Goal: Information Seeking & Learning: Learn about a topic

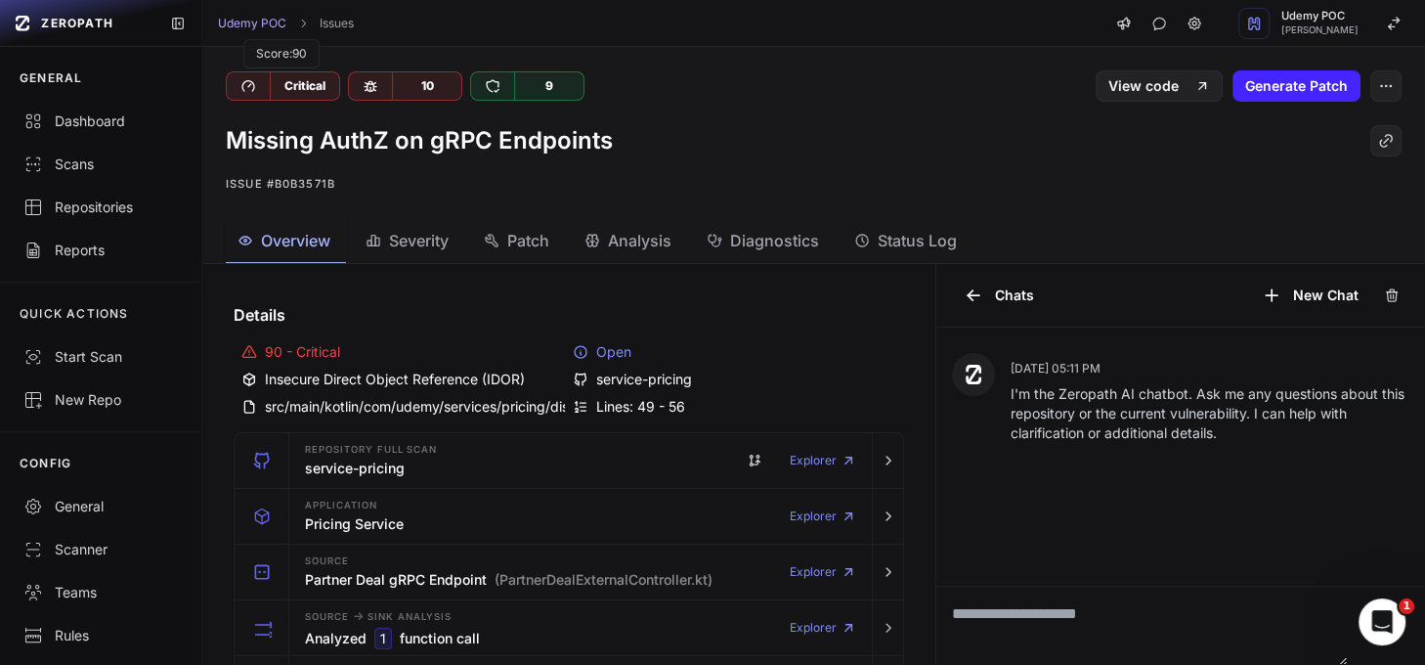
scroll to position [151, 0]
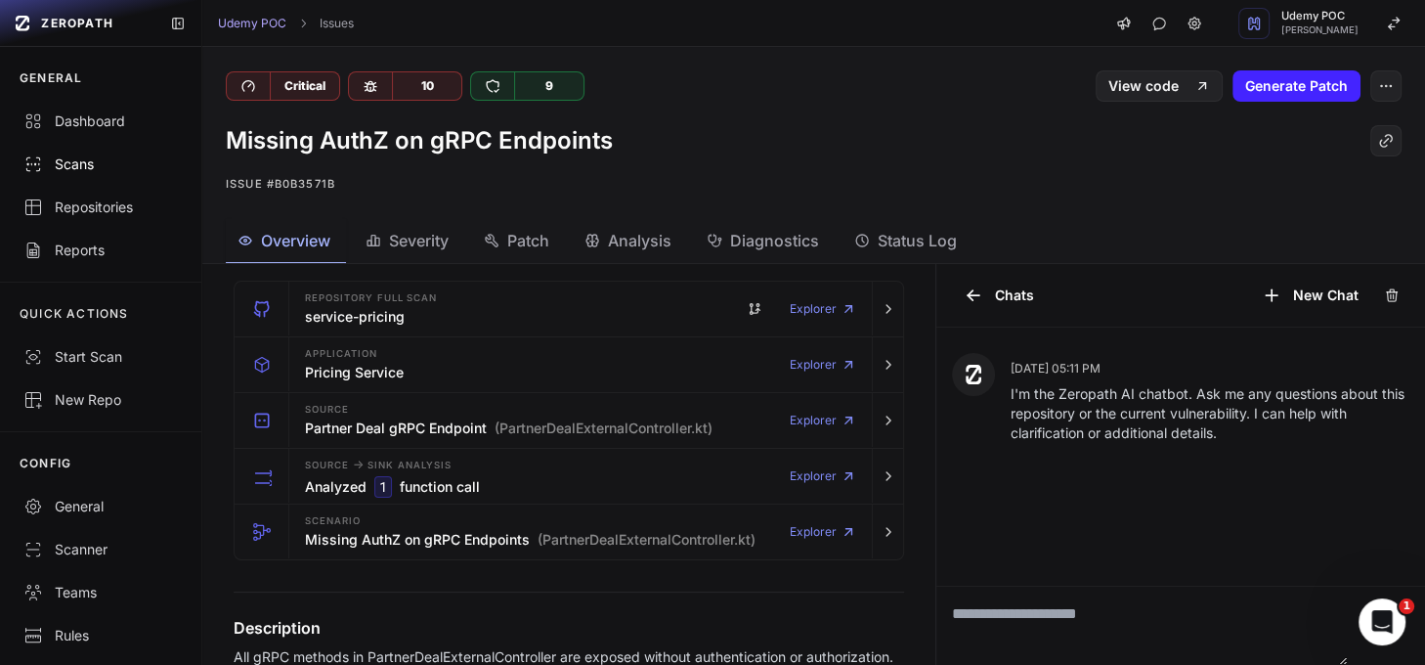
click at [72, 167] on div "Scans" at bounding box center [100, 164] width 154 height 20
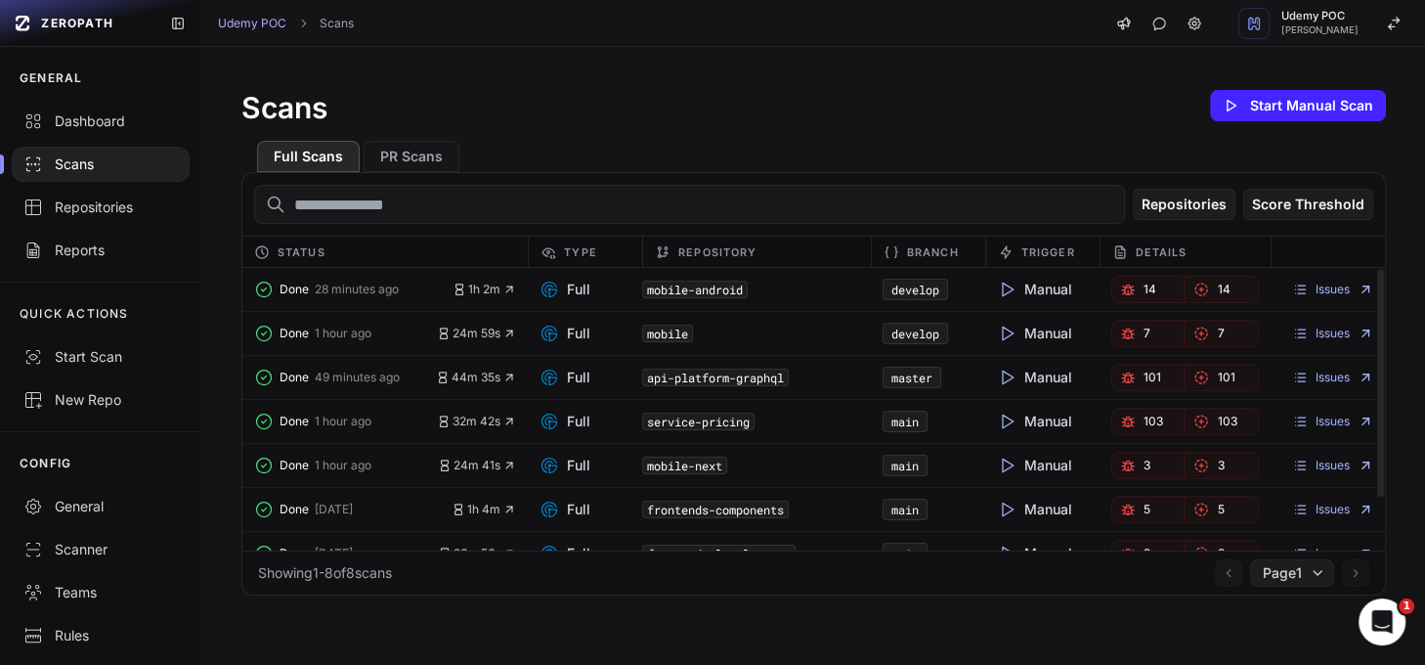
click at [1144, 375] on span "101" at bounding box center [1153, 377] width 18 height 16
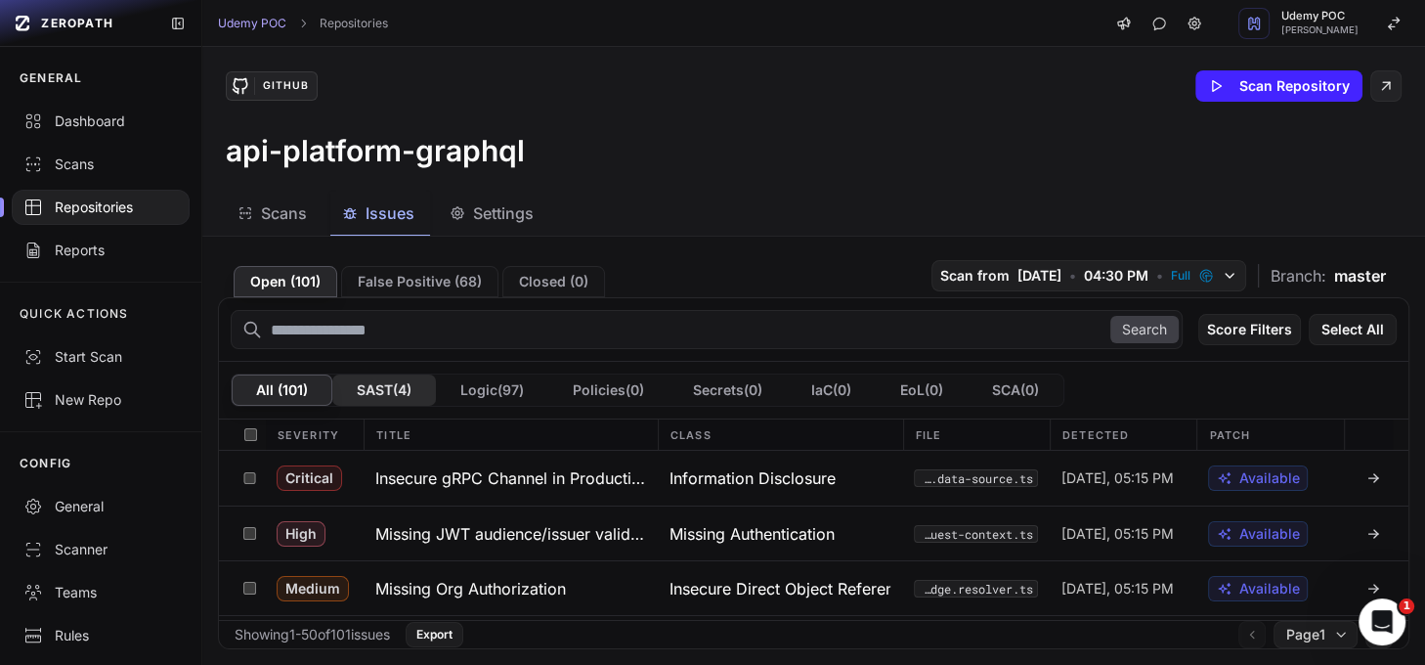
click at [372, 386] on button "SAST ( 4 )" at bounding box center [384, 389] width 104 height 31
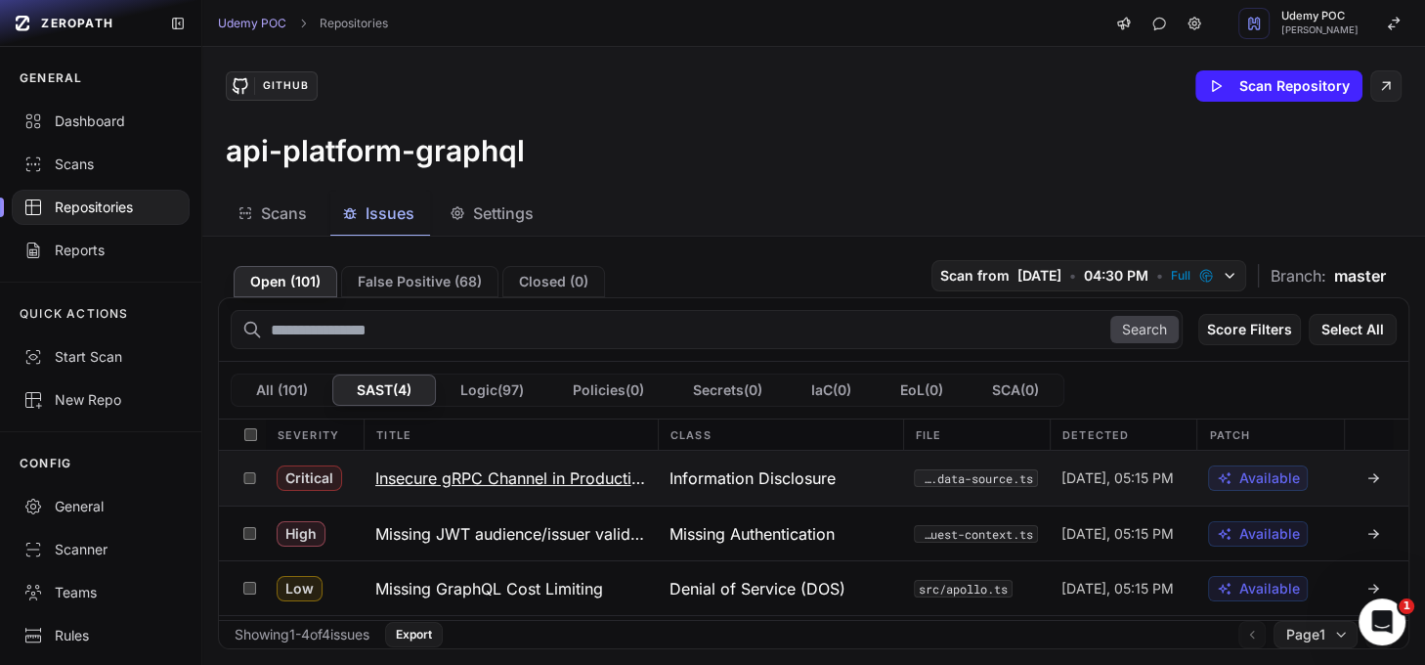
click at [513, 475] on h3 "Insecure gRPC Channel in Production" at bounding box center [510, 477] width 271 height 23
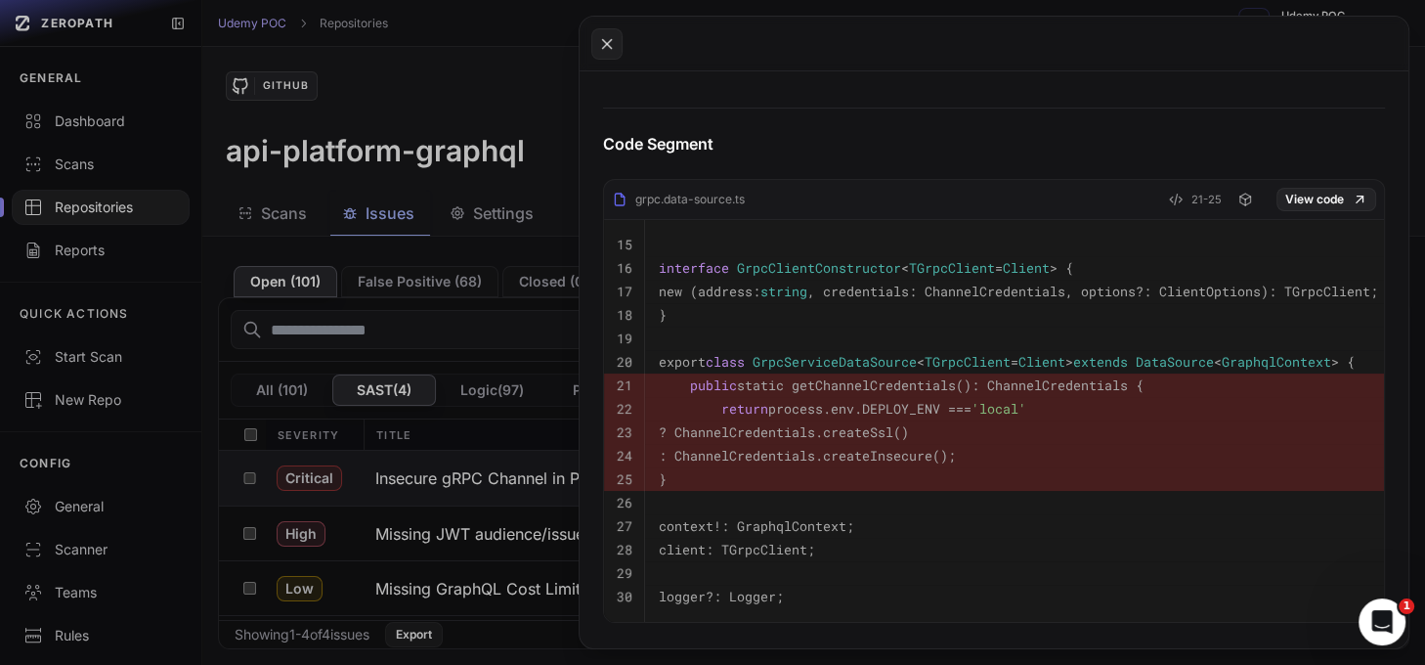
scroll to position [601, 0]
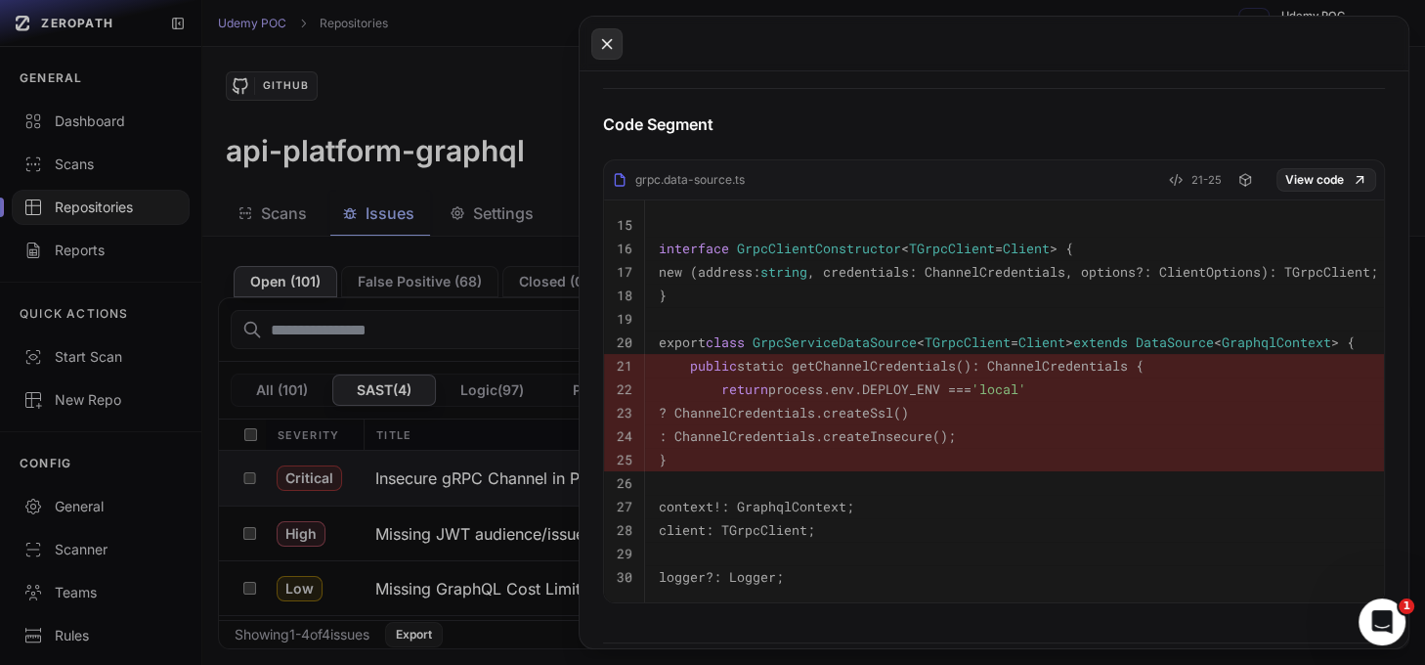
click at [618, 43] on button at bounding box center [606, 43] width 31 height 31
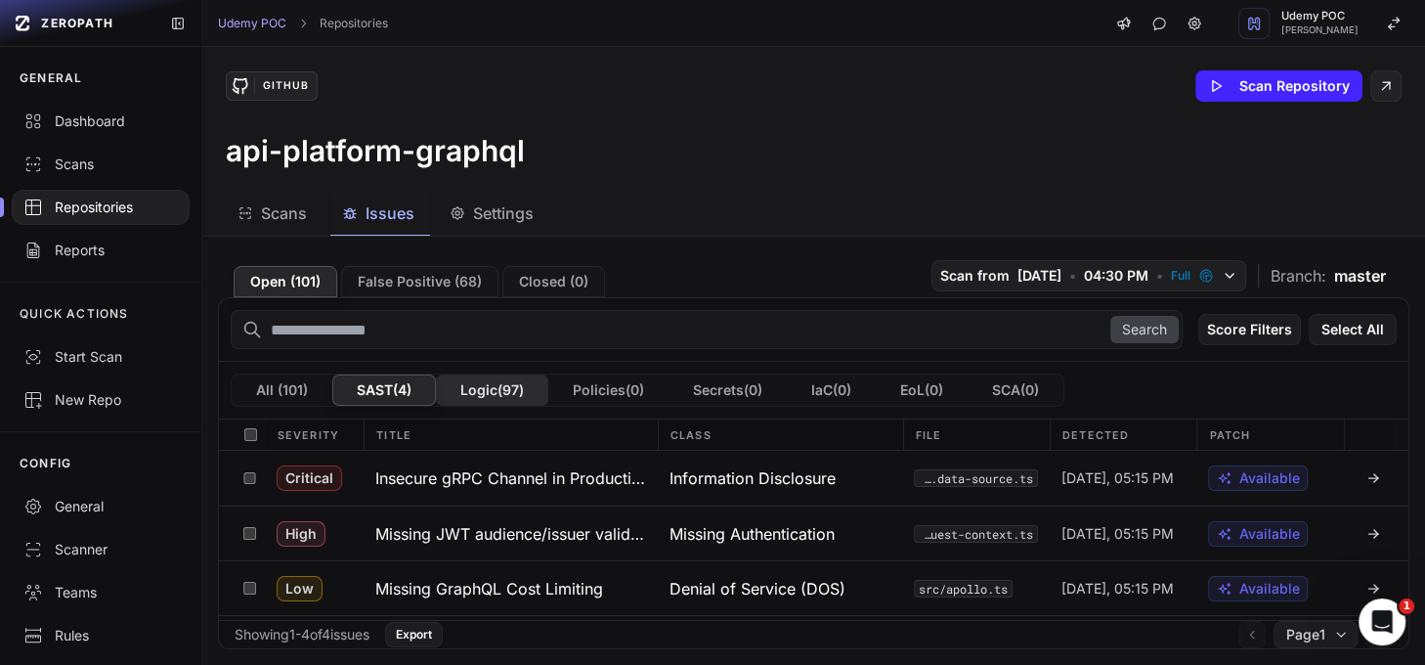
click at [506, 385] on button "Logic ( 97 )" at bounding box center [492, 389] width 112 height 31
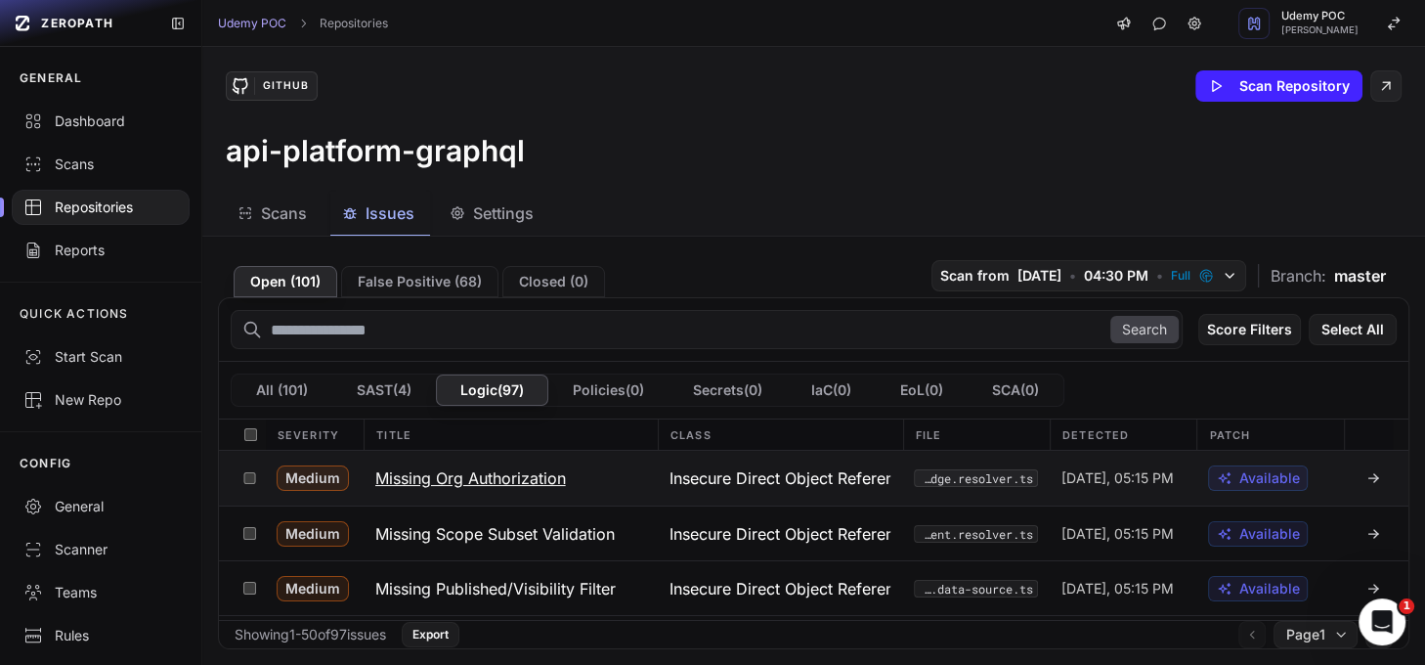
click at [539, 470] on h3 "Missing Org Authorization" at bounding box center [470, 477] width 191 height 23
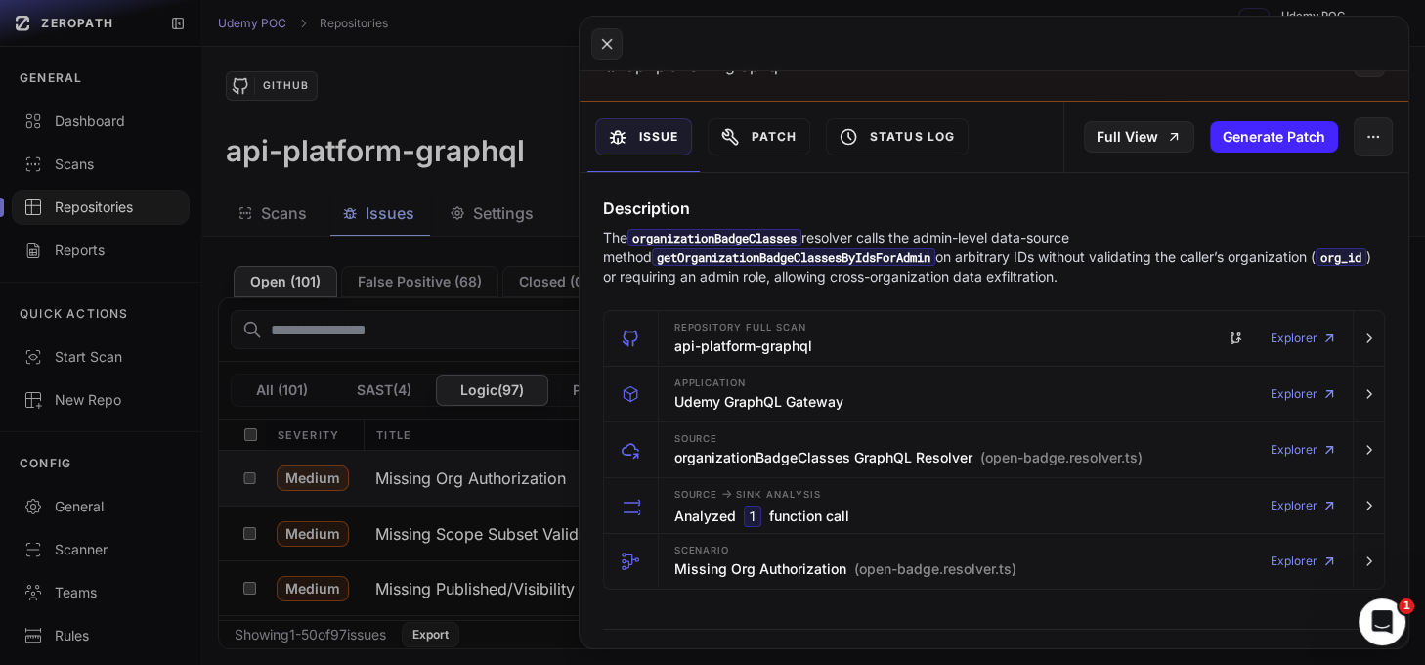
scroll to position [232, 0]
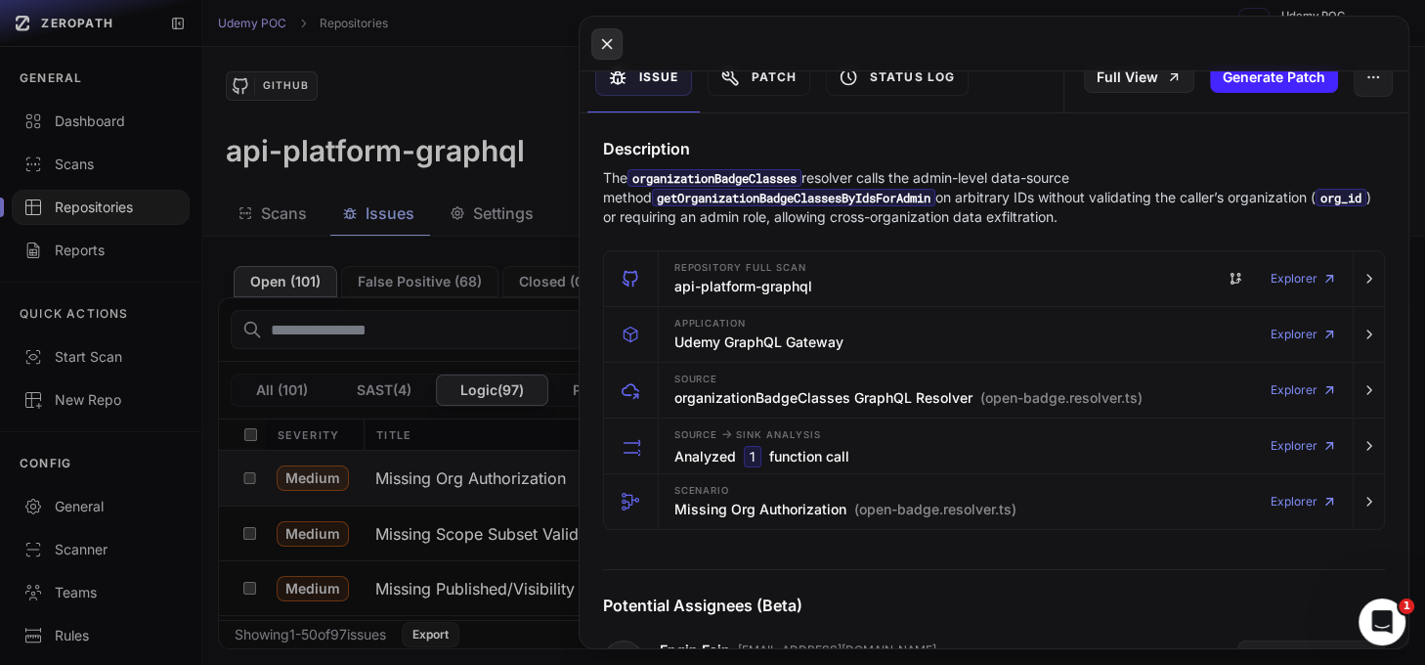
click at [613, 40] on icon at bounding box center [607, 43] width 18 height 23
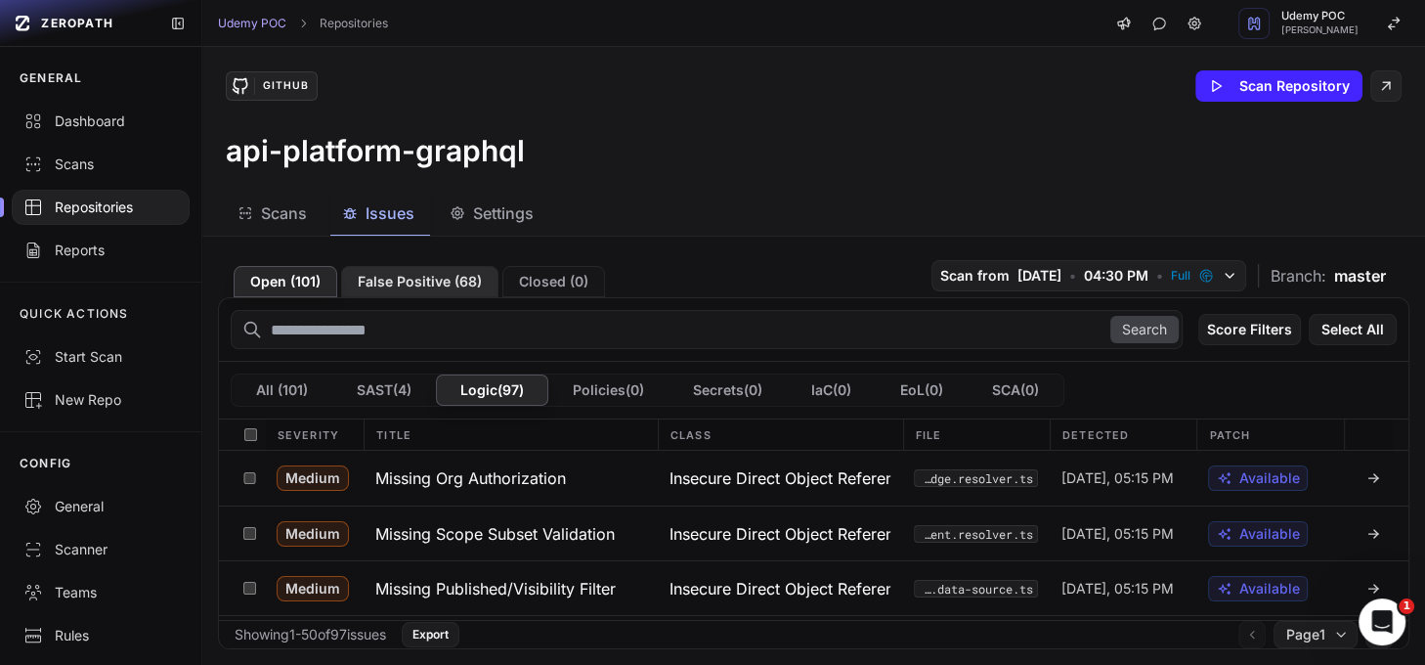
click at [444, 285] on button "False Positive ( 68 )" at bounding box center [419, 281] width 157 height 31
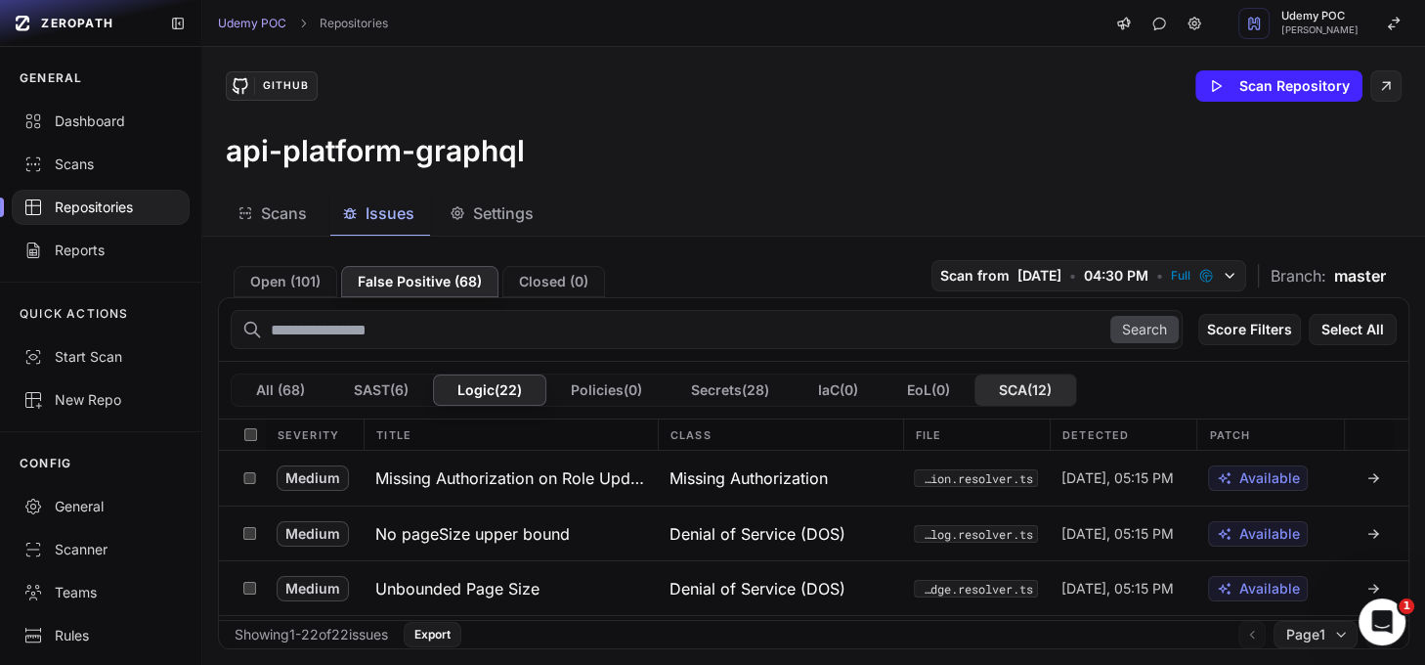
click at [1047, 390] on button "SCA ( 12 )" at bounding box center [1025, 389] width 102 height 31
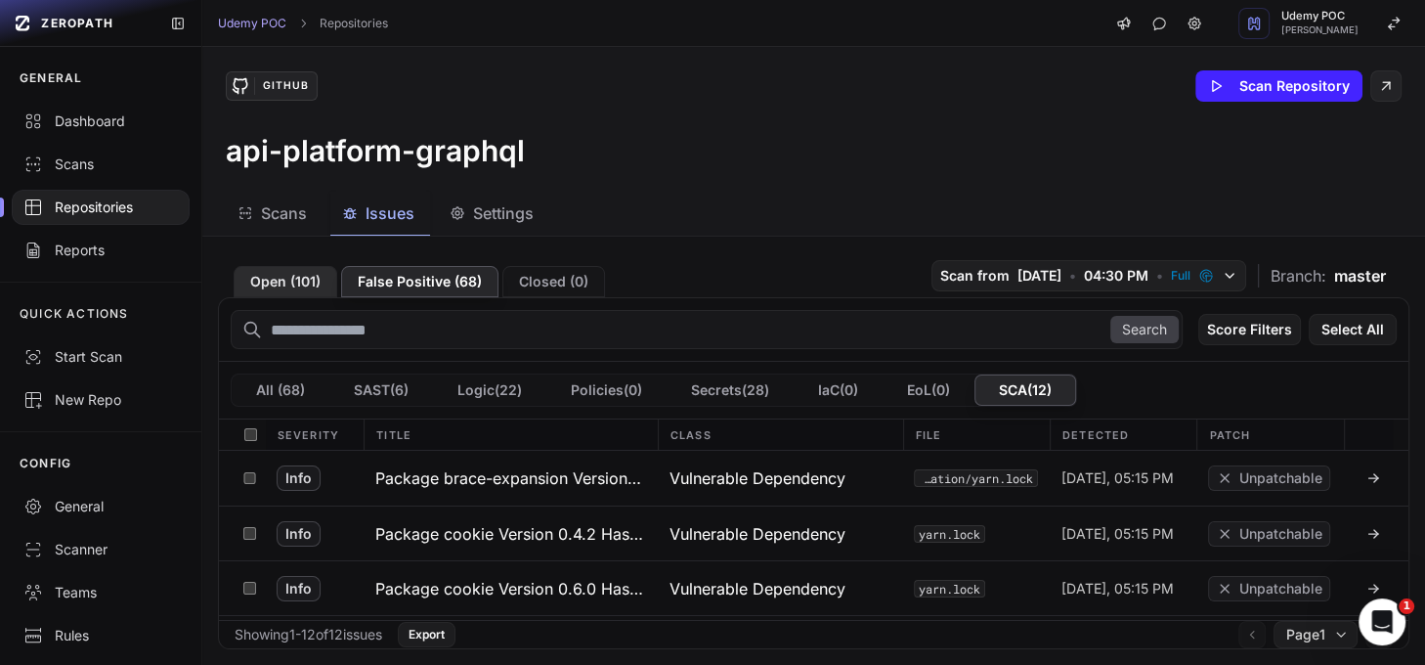
click at [293, 281] on button "Open ( 101 )" at bounding box center [286, 281] width 104 height 31
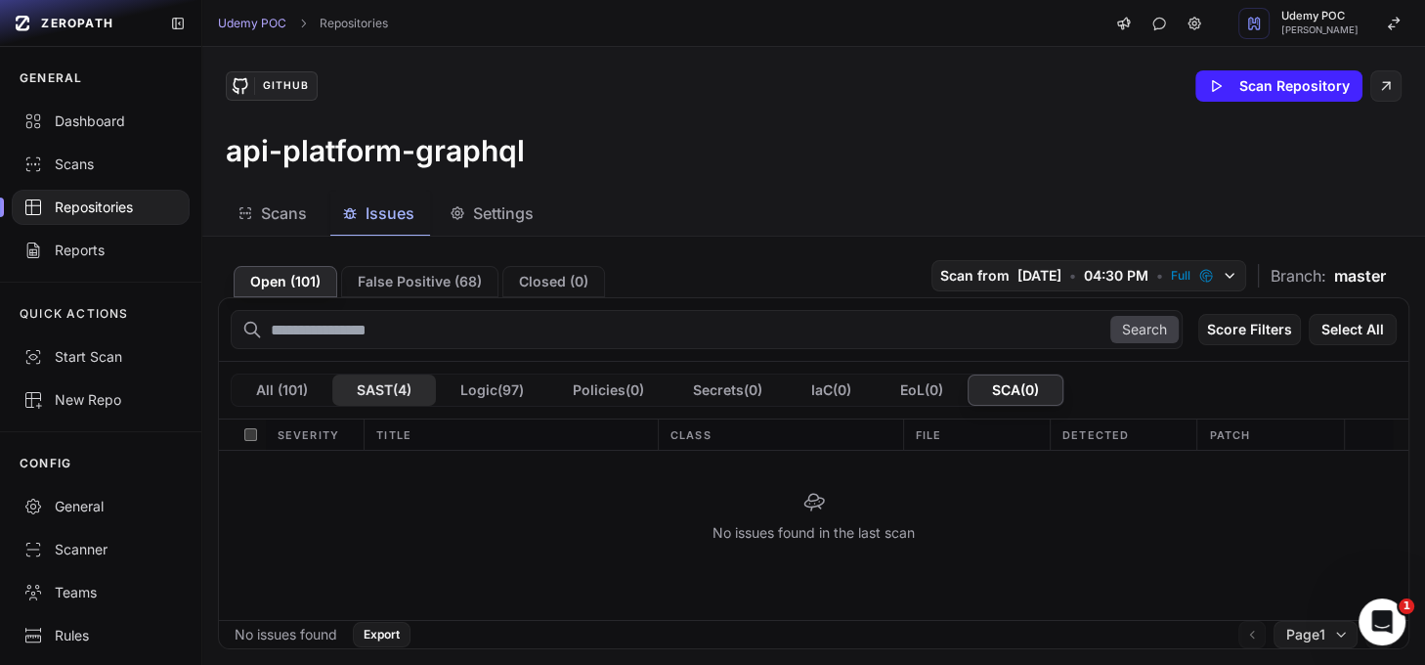
click at [375, 388] on button "SAST ( 4 )" at bounding box center [384, 389] width 104 height 31
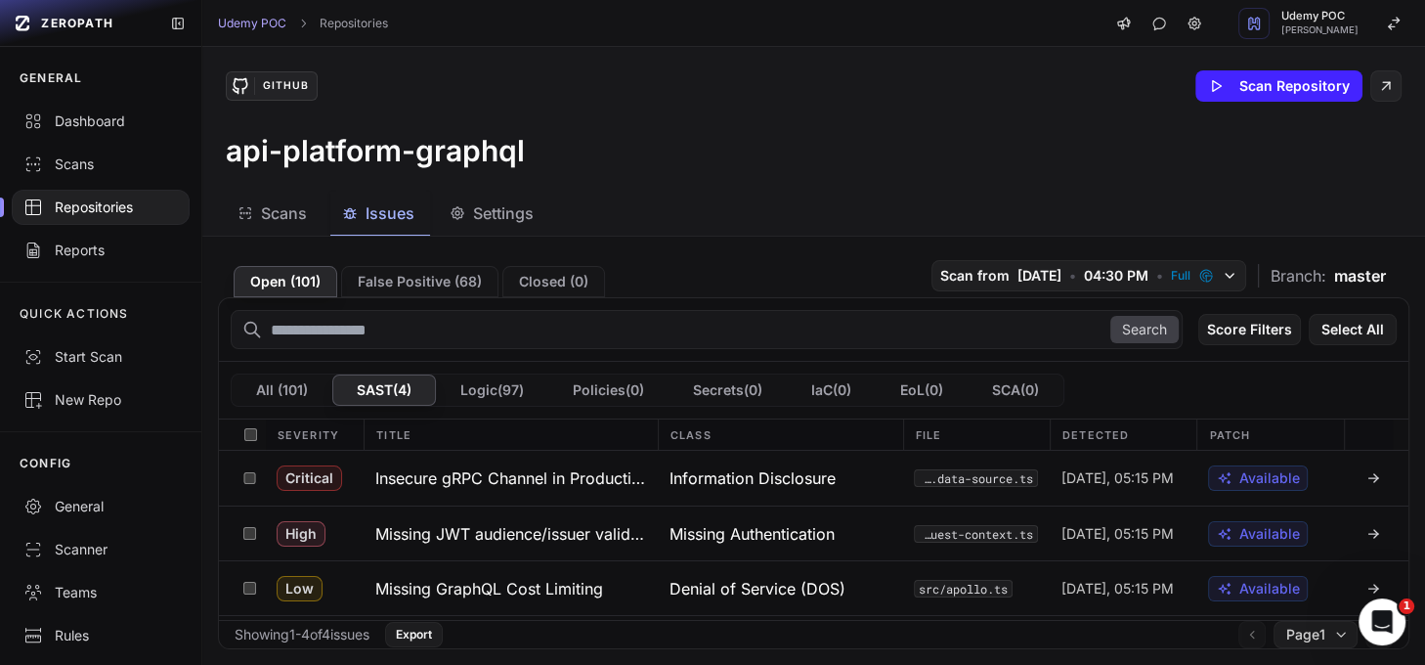
click at [113, 210] on div "Repositories" at bounding box center [100, 207] width 154 height 20
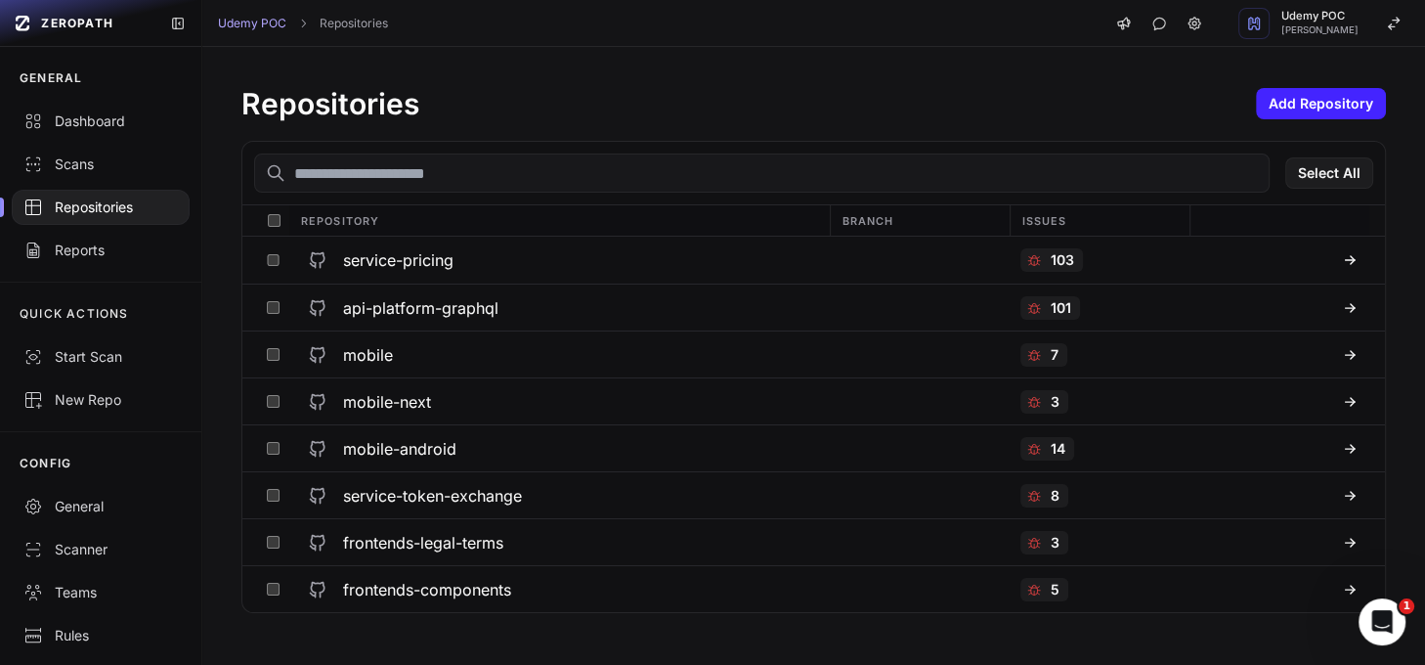
click at [427, 305] on h3 "api-platform-graphql" at bounding box center [420, 307] width 155 height 23
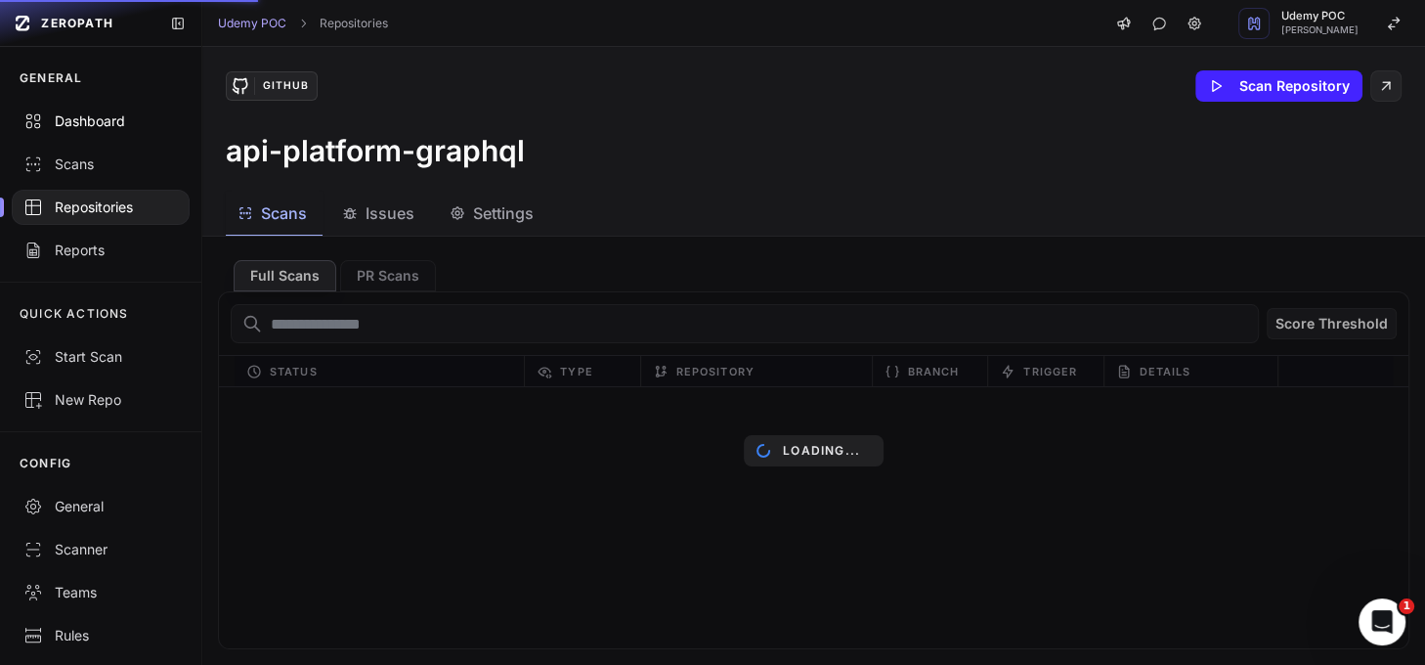
click at [103, 120] on div "Dashboard" at bounding box center [100, 121] width 154 height 20
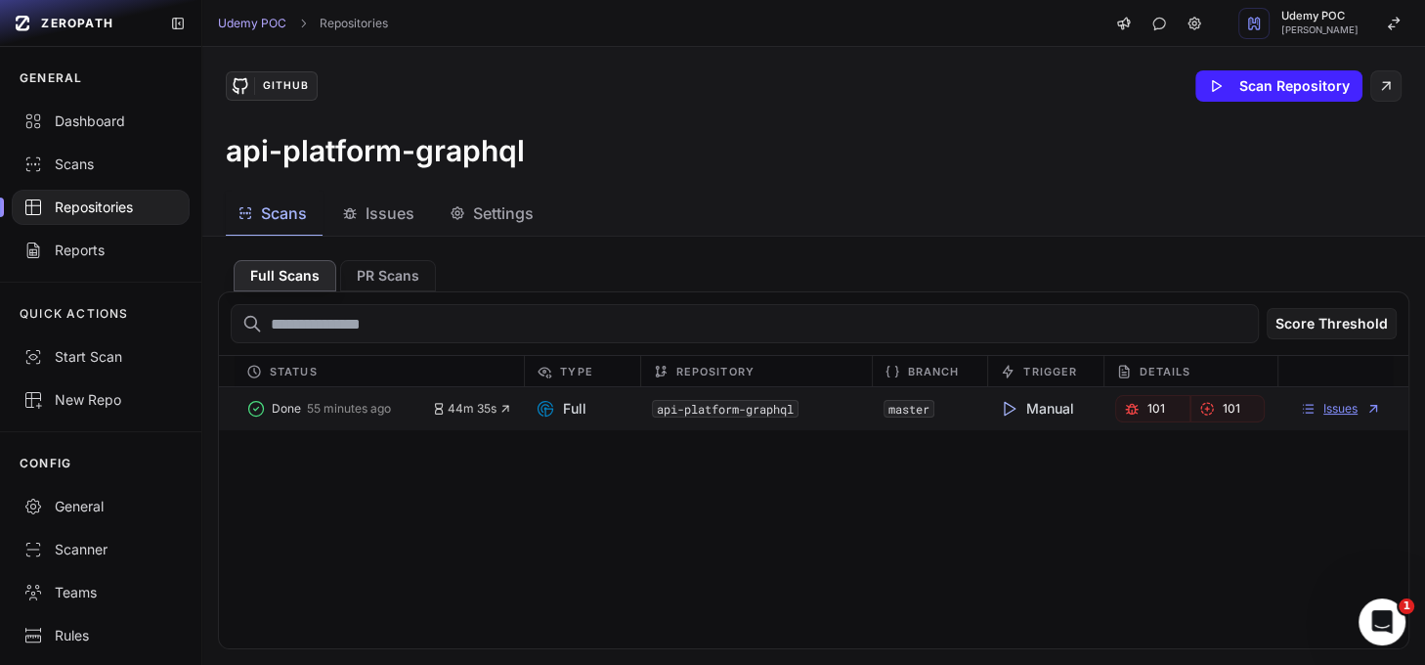
click at [1318, 407] on link "Issues" at bounding box center [1340, 409] width 81 height 16
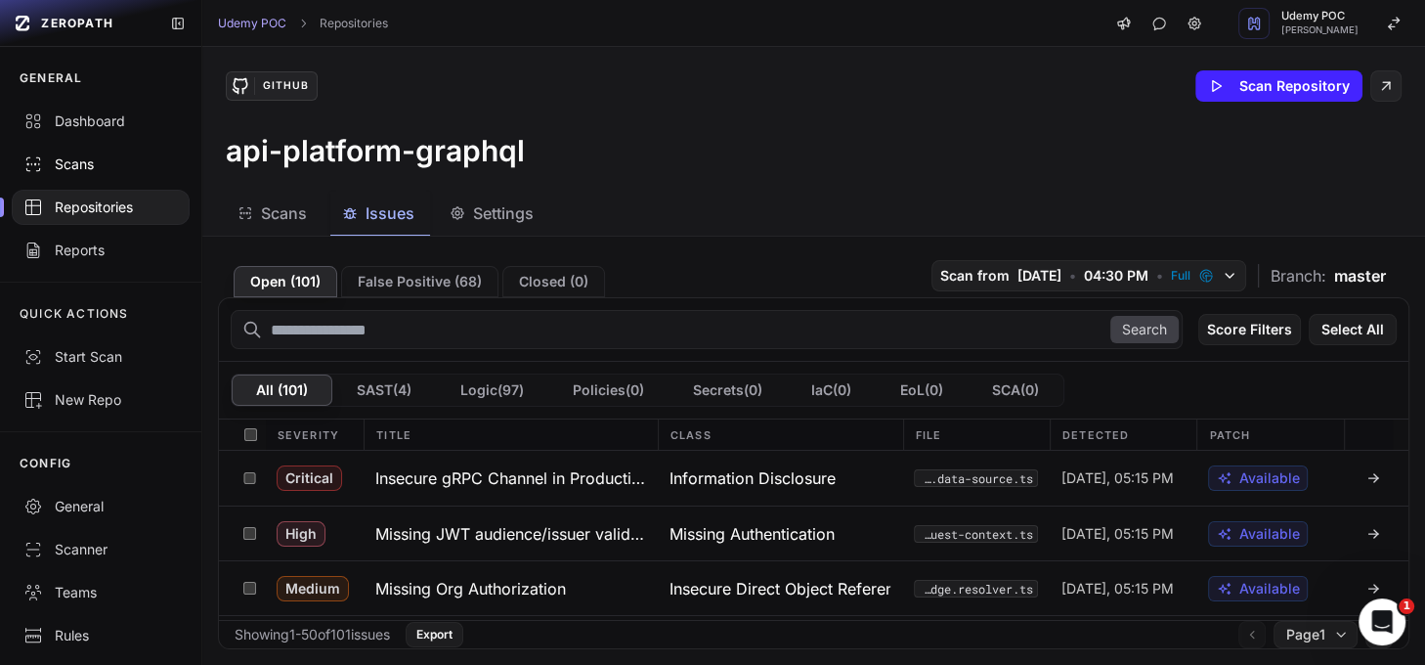
click at [80, 163] on div "Scans" at bounding box center [100, 164] width 154 height 20
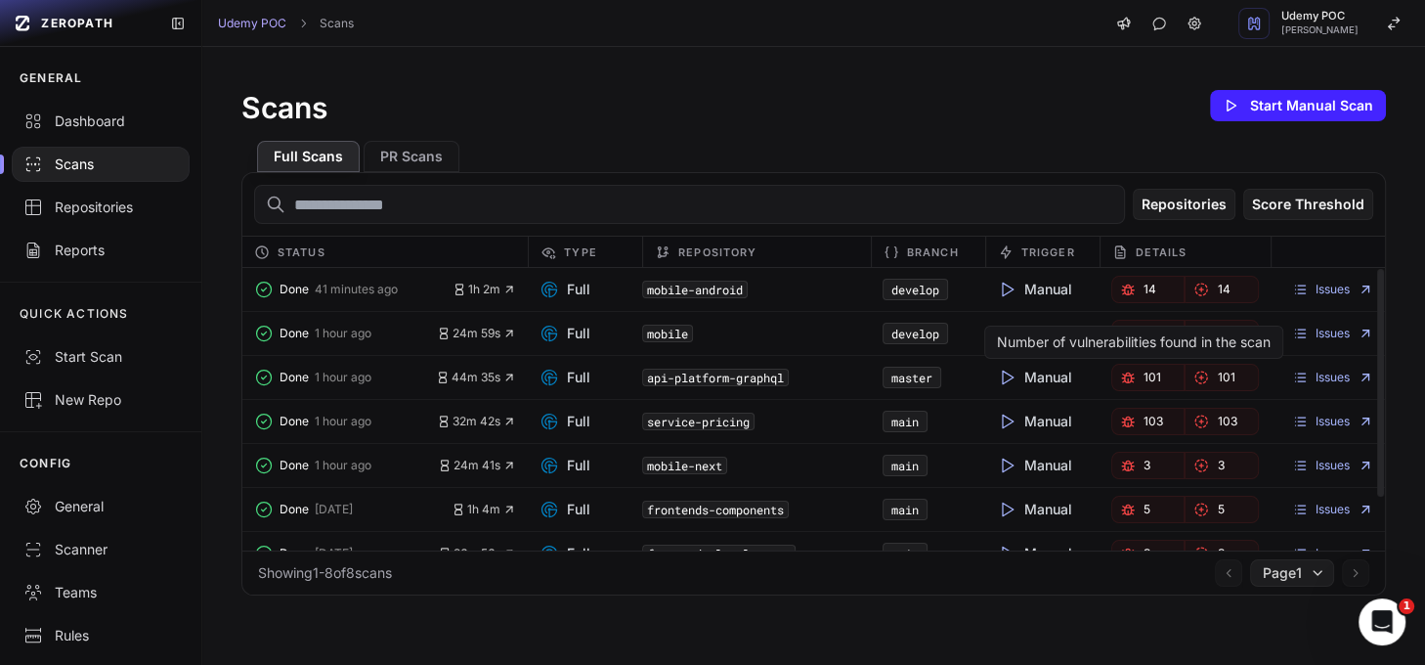
click at [1127, 379] on link "101" at bounding box center [1148, 377] width 74 height 27
